Goal: Information Seeking & Learning: Check status

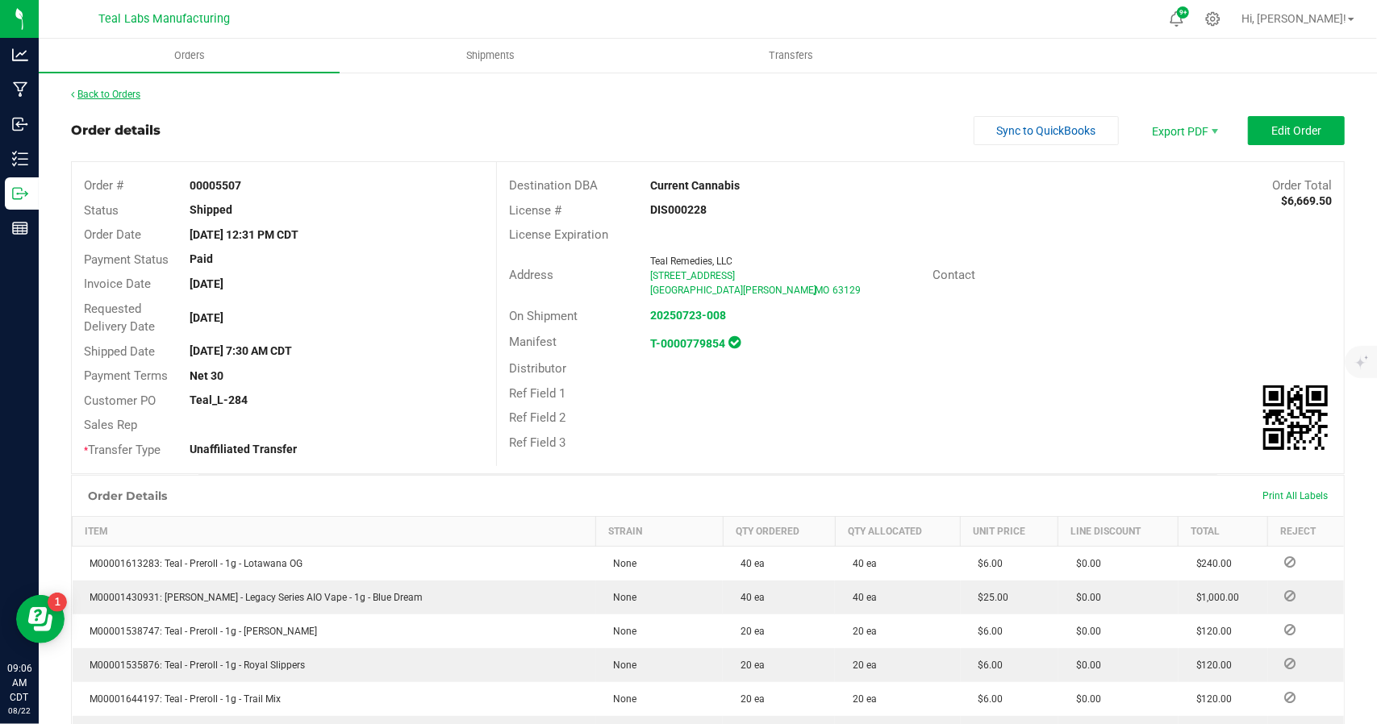
click at [126, 89] on link "Back to Orders" at bounding box center [105, 94] width 69 height 11
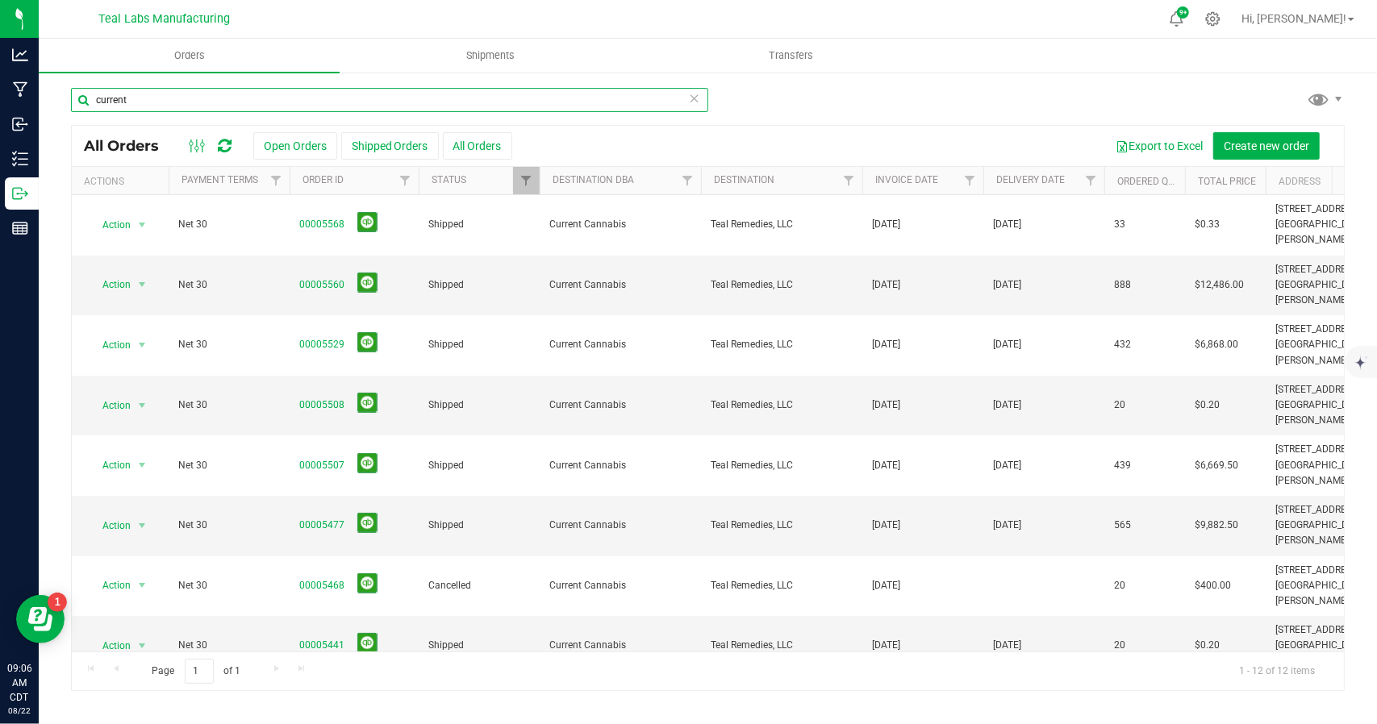
click at [151, 96] on input "current" at bounding box center [389, 100] width 637 height 24
type input "c"
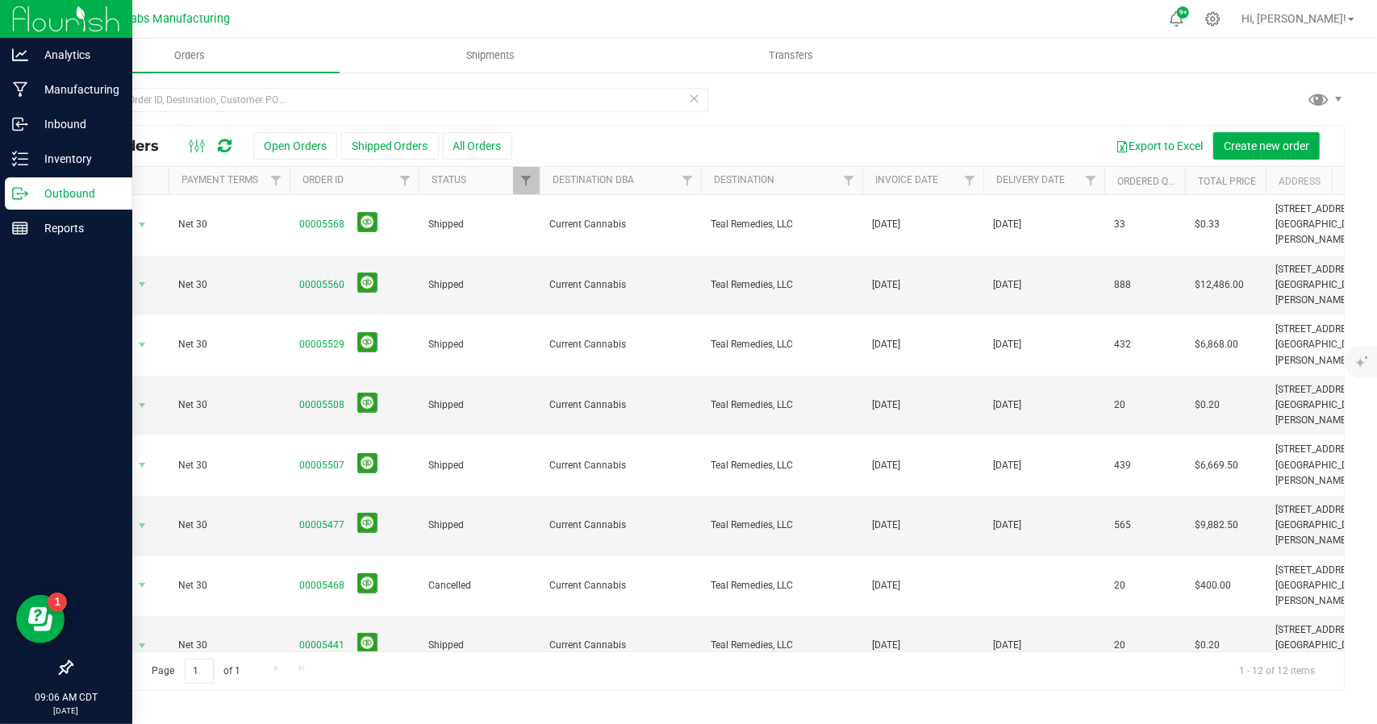
click at [53, 188] on p "Outbound" at bounding box center [76, 193] width 97 height 19
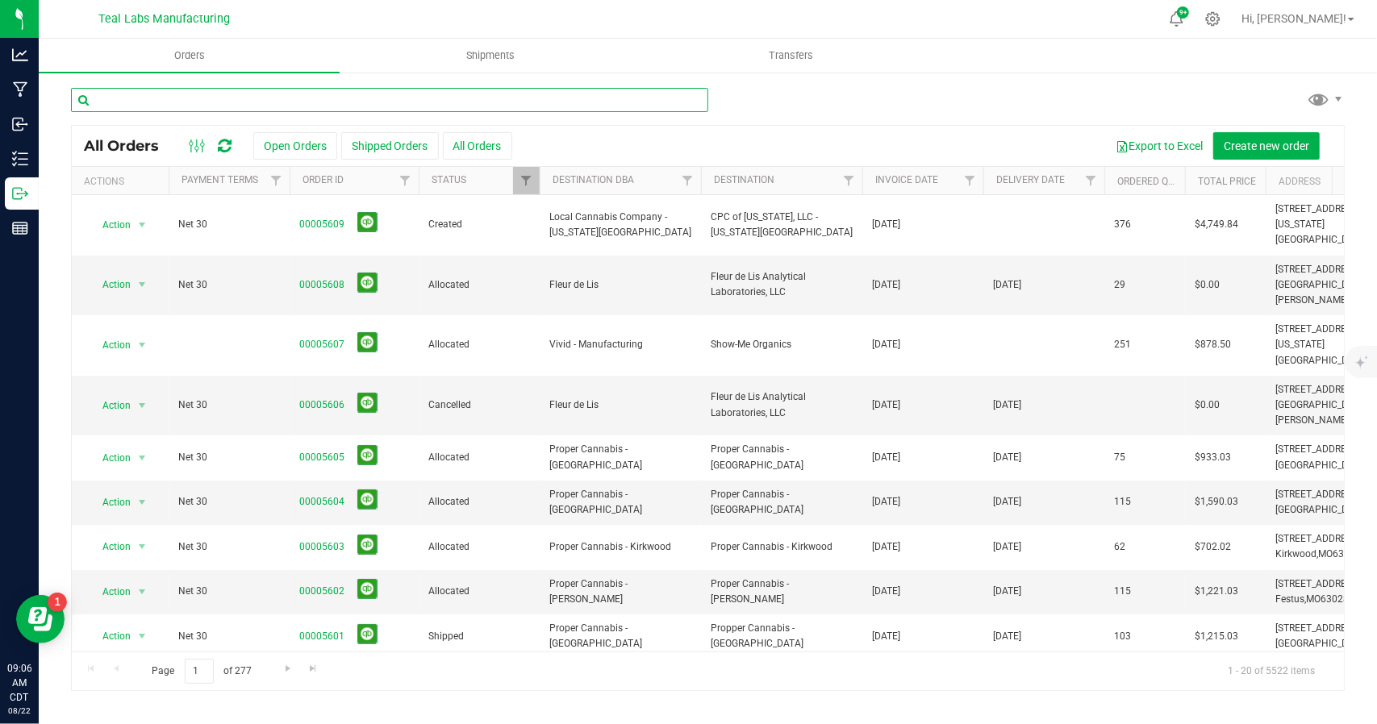
click at [344, 95] on input "text" at bounding box center [389, 100] width 637 height 24
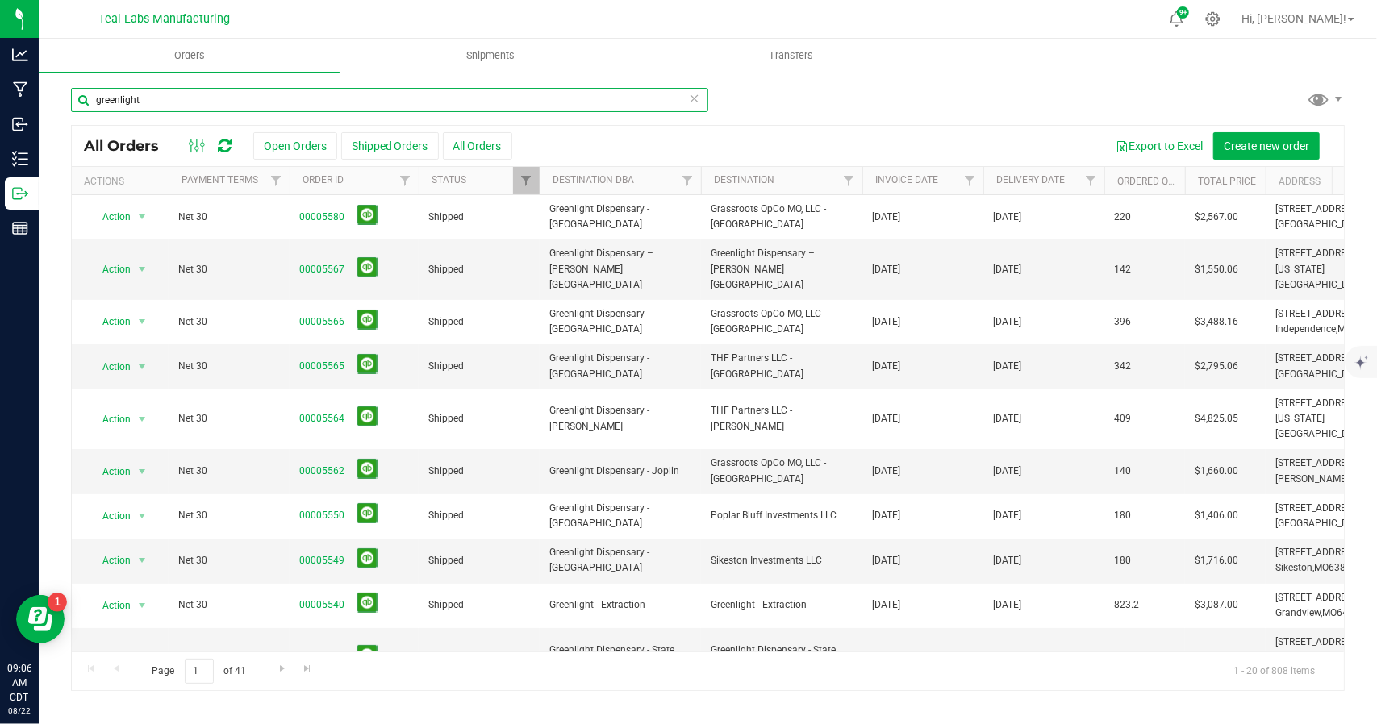
click at [300, 106] on input "greenlight" at bounding box center [389, 100] width 637 height 24
type input "g"
